Goal: Check status: Check status

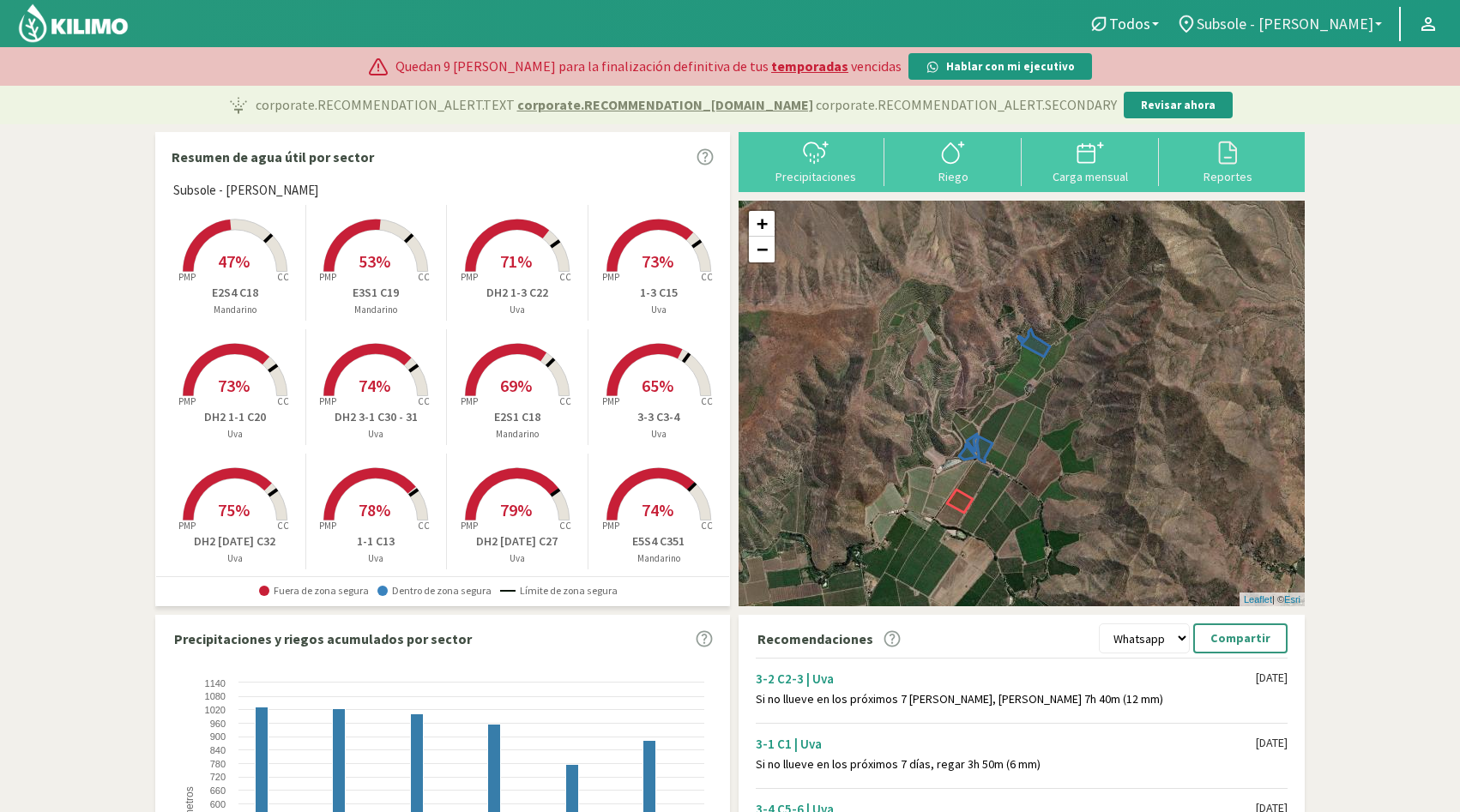
click at [1342, 27] on span "Subsole - [PERSON_NAME]" at bounding box center [1285, 23] width 177 height 18
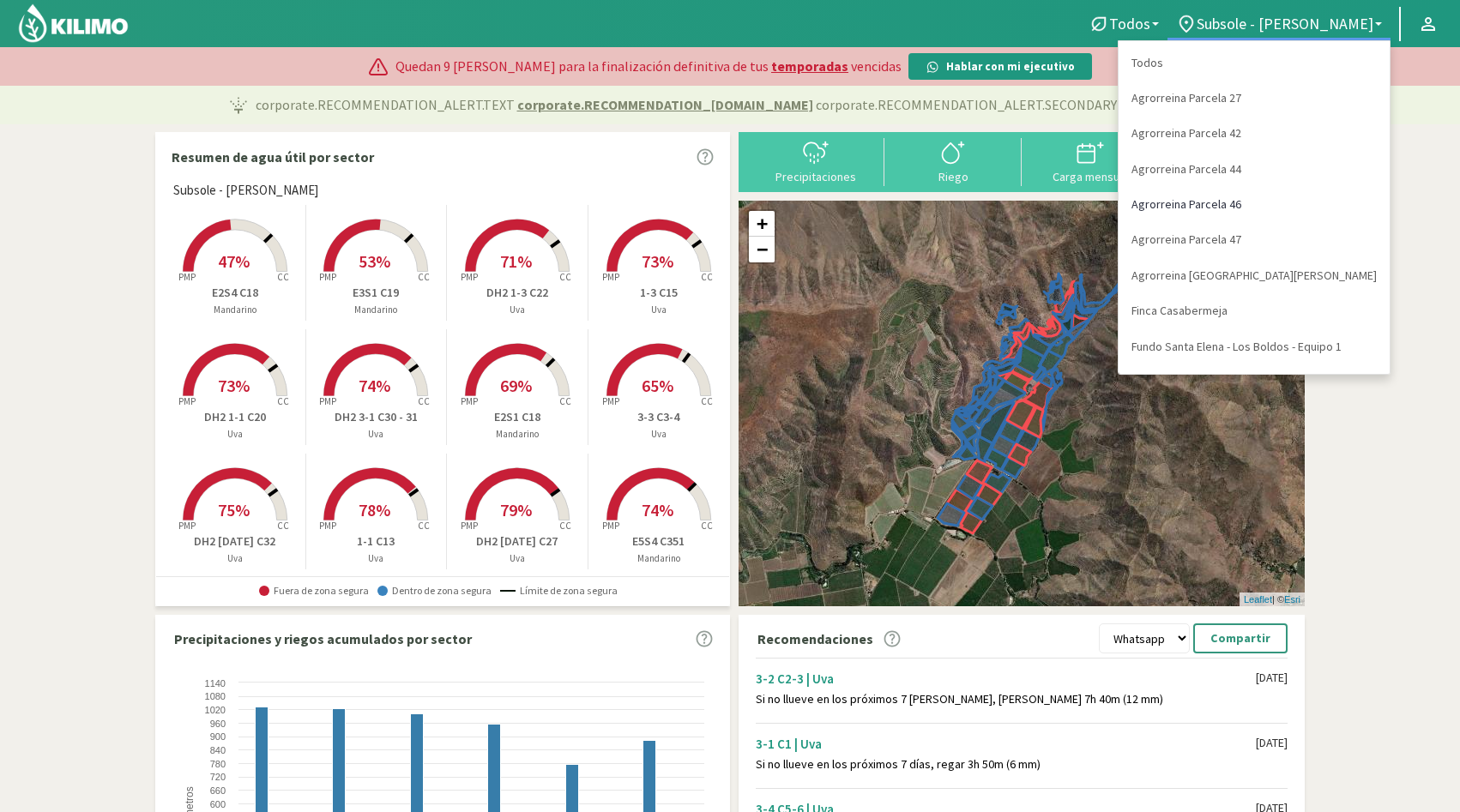
scroll to position [66, 0]
click at [1272, 282] on link "Fundo Santa Elena - Los Boldos - Equipo 1" at bounding box center [1254, 280] width 271 height 35
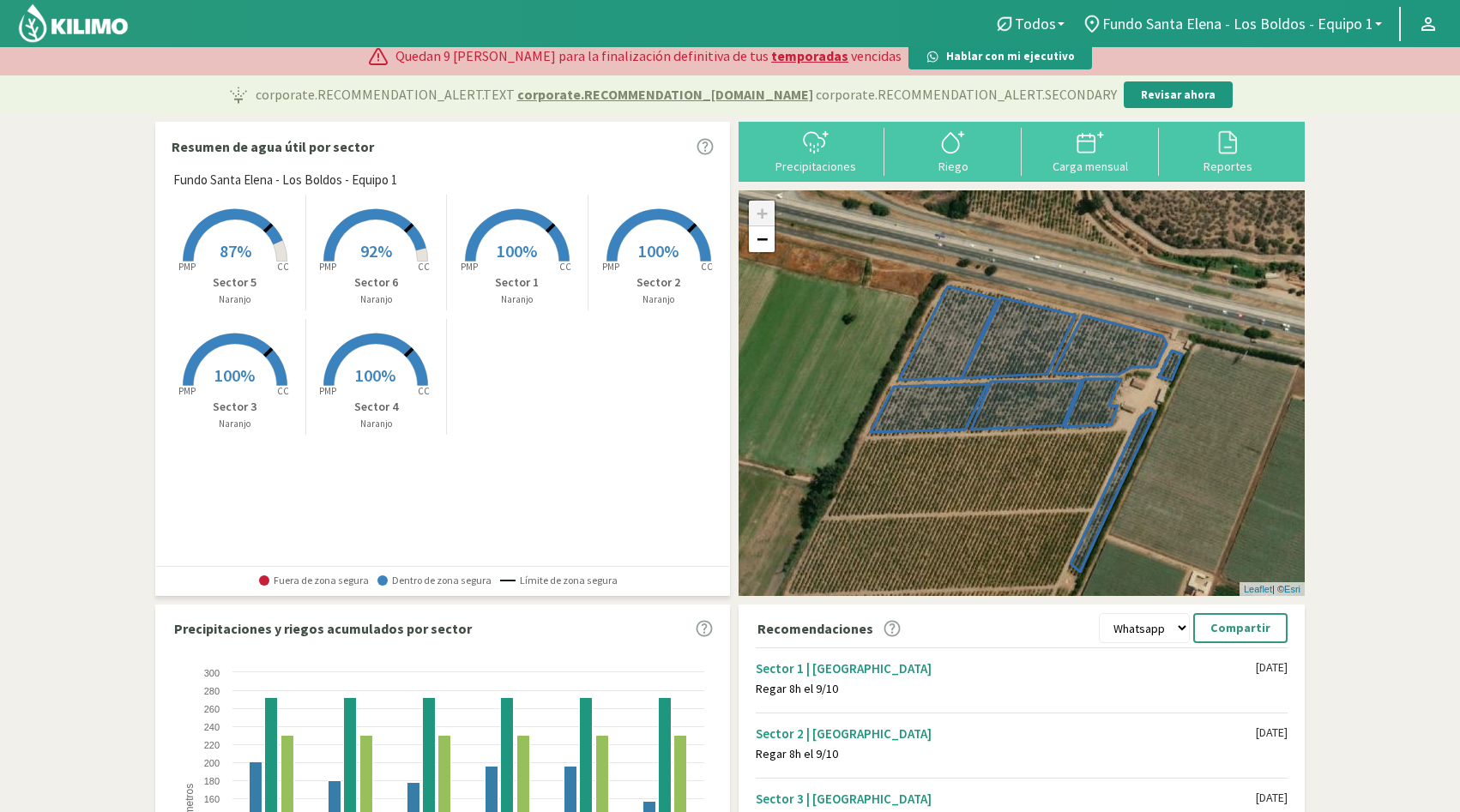
scroll to position [0, 0]
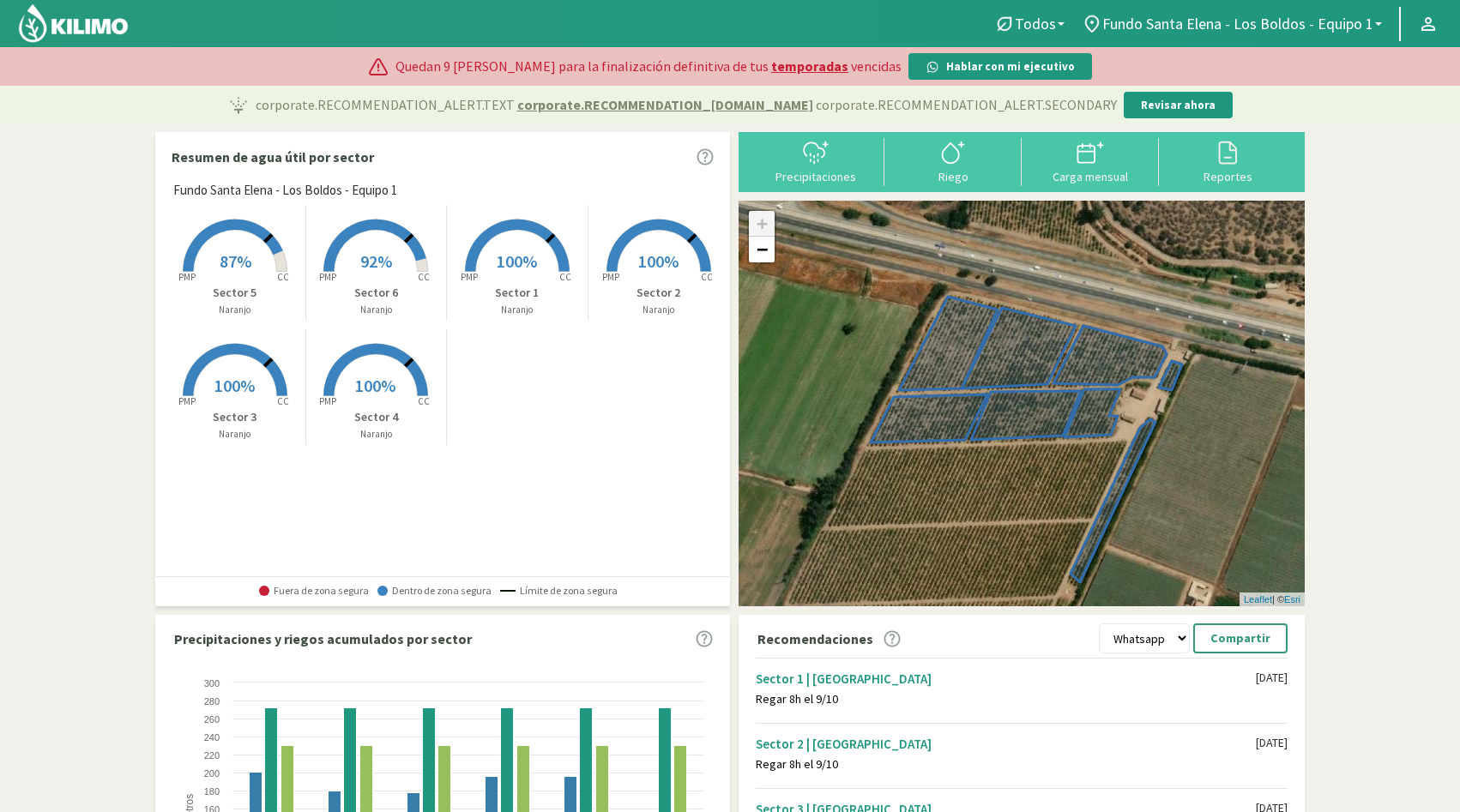
click at [244, 239] on rect at bounding box center [235, 274] width 137 height 137
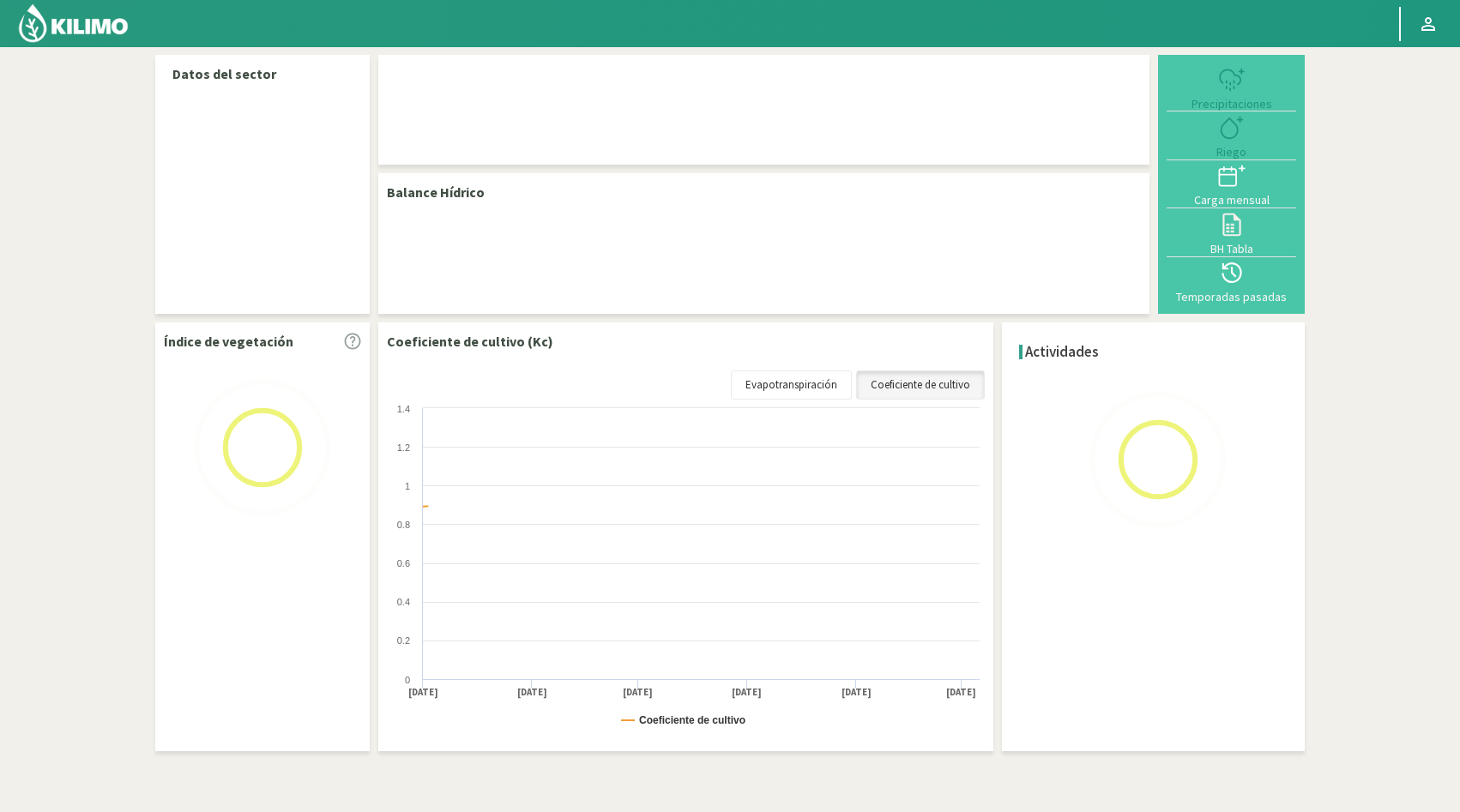
select select "7: Object"
select select "4: Object"
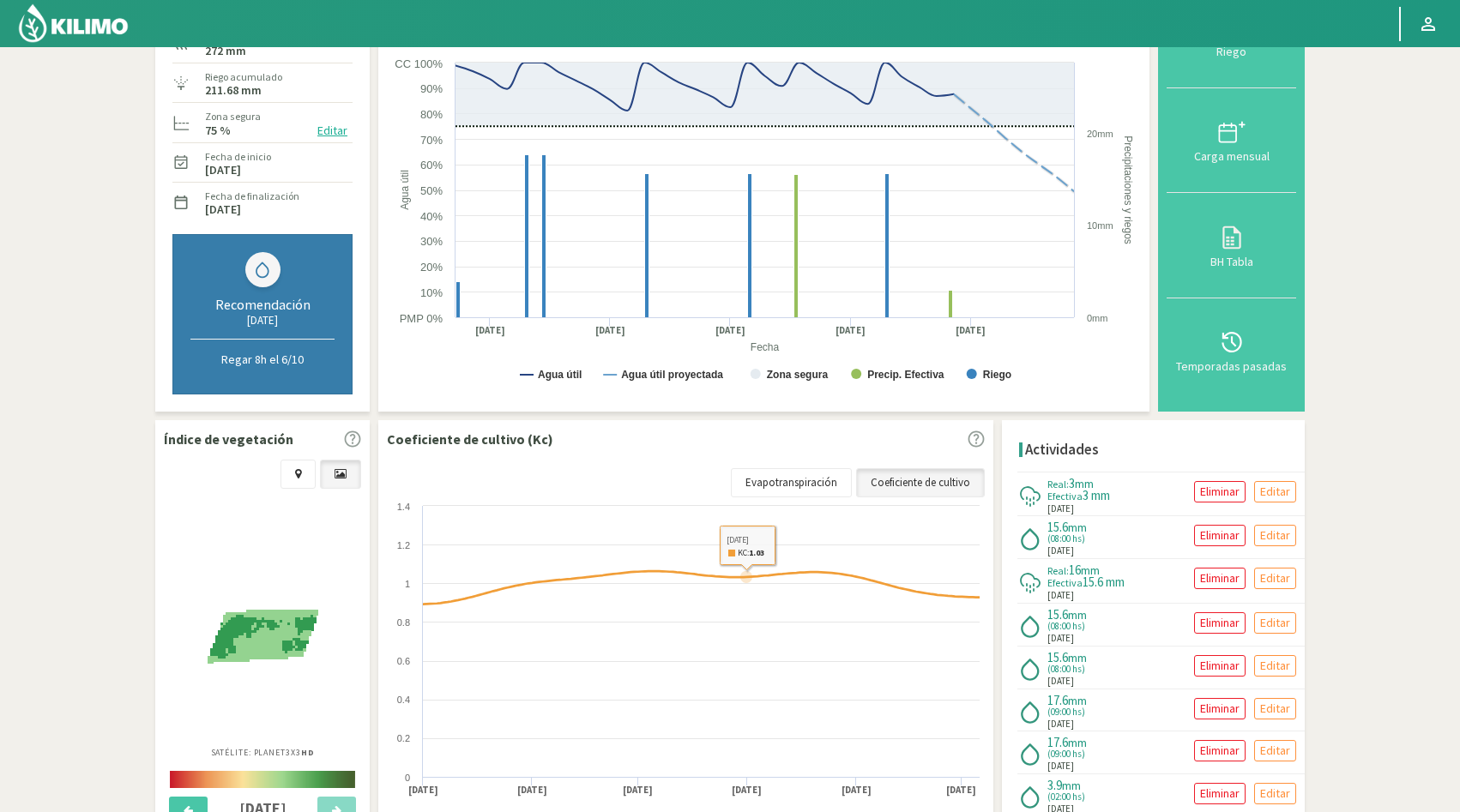
scroll to position [306, 0]
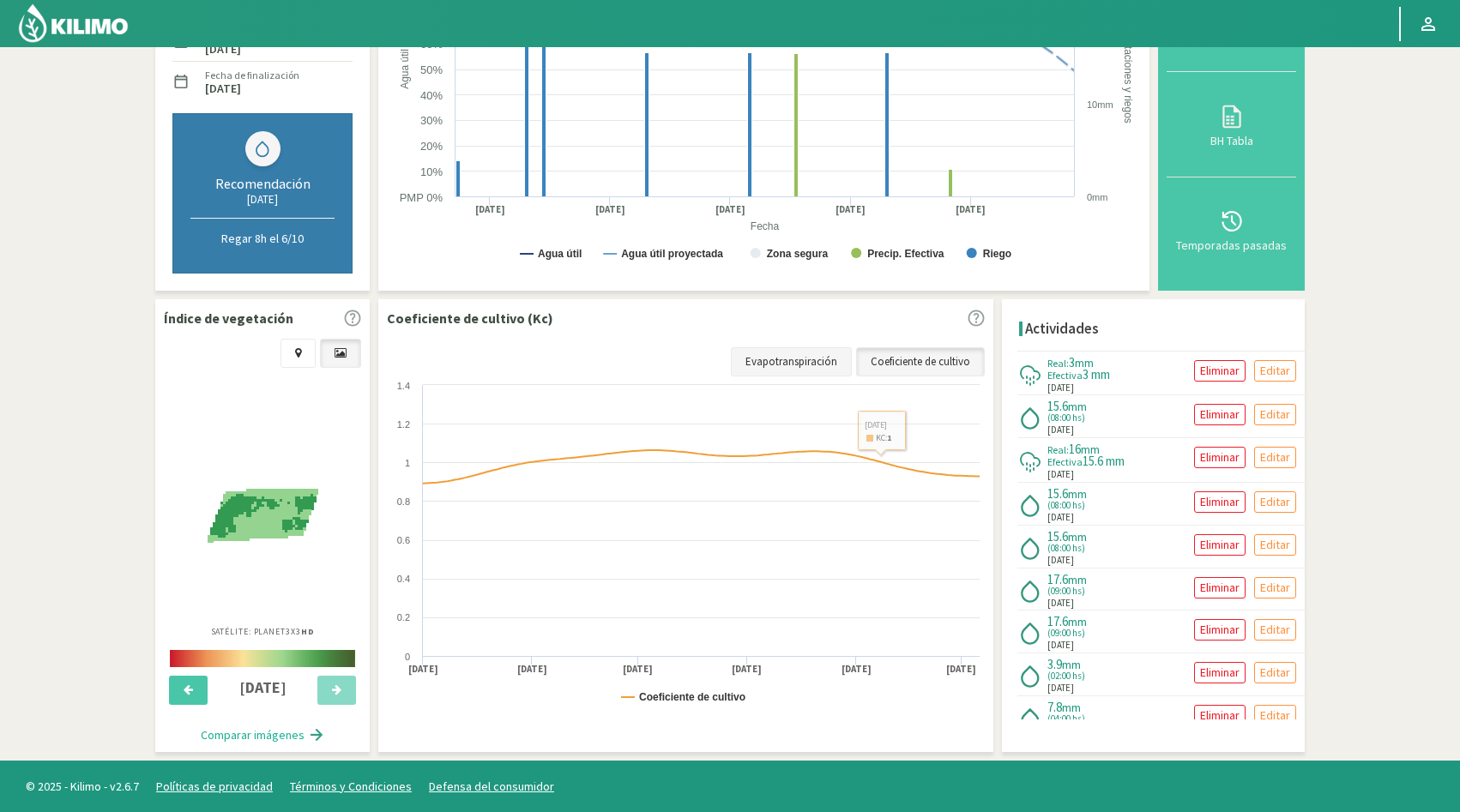
click at [796, 369] on link "Evapotranspiración" at bounding box center [791, 362] width 121 height 29
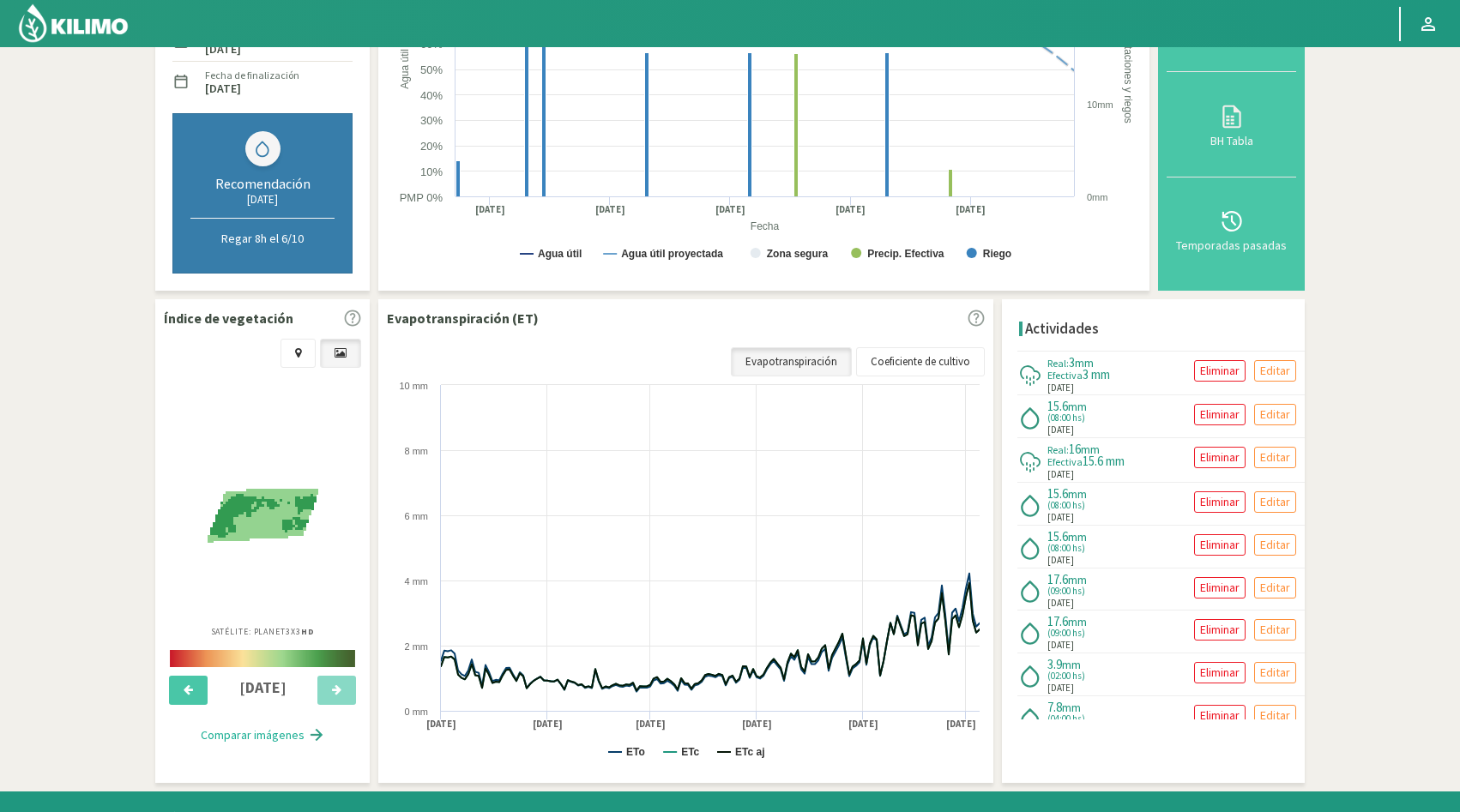
click at [0, 346] on section "Datos del sector Agrorreina Parcela 27 [GEOGRAPHIC_DATA] 42 [GEOGRAPHIC_DATA] 4…" at bounding box center [730, 266] width 1460 height 1050
click at [821, 358] on link "Evapotranspiración" at bounding box center [791, 362] width 121 height 29
